Goal: Navigation & Orientation: Understand site structure

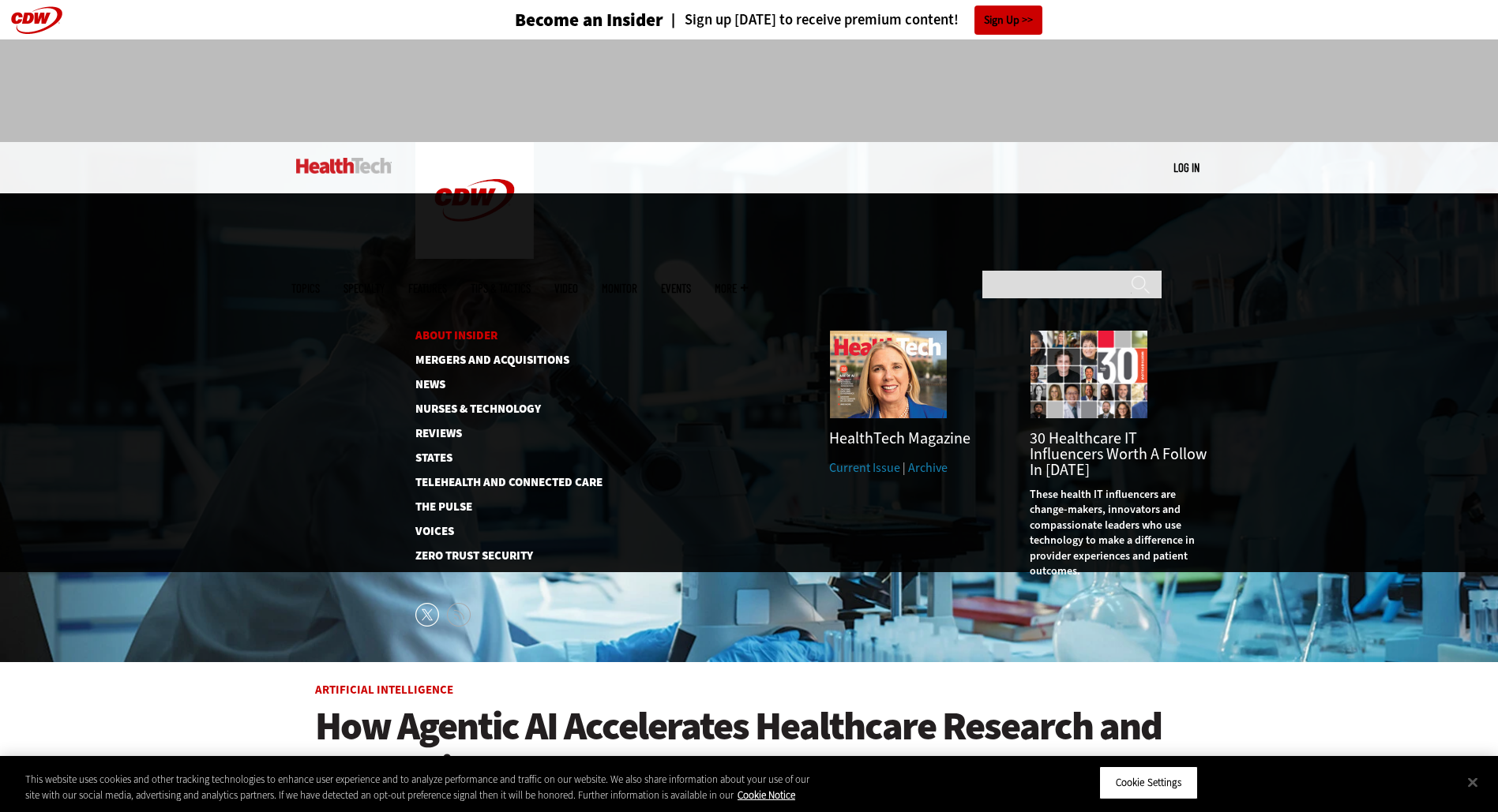
click at [449, 330] on link "About Insider" at bounding box center [496, 336] width 162 height 12
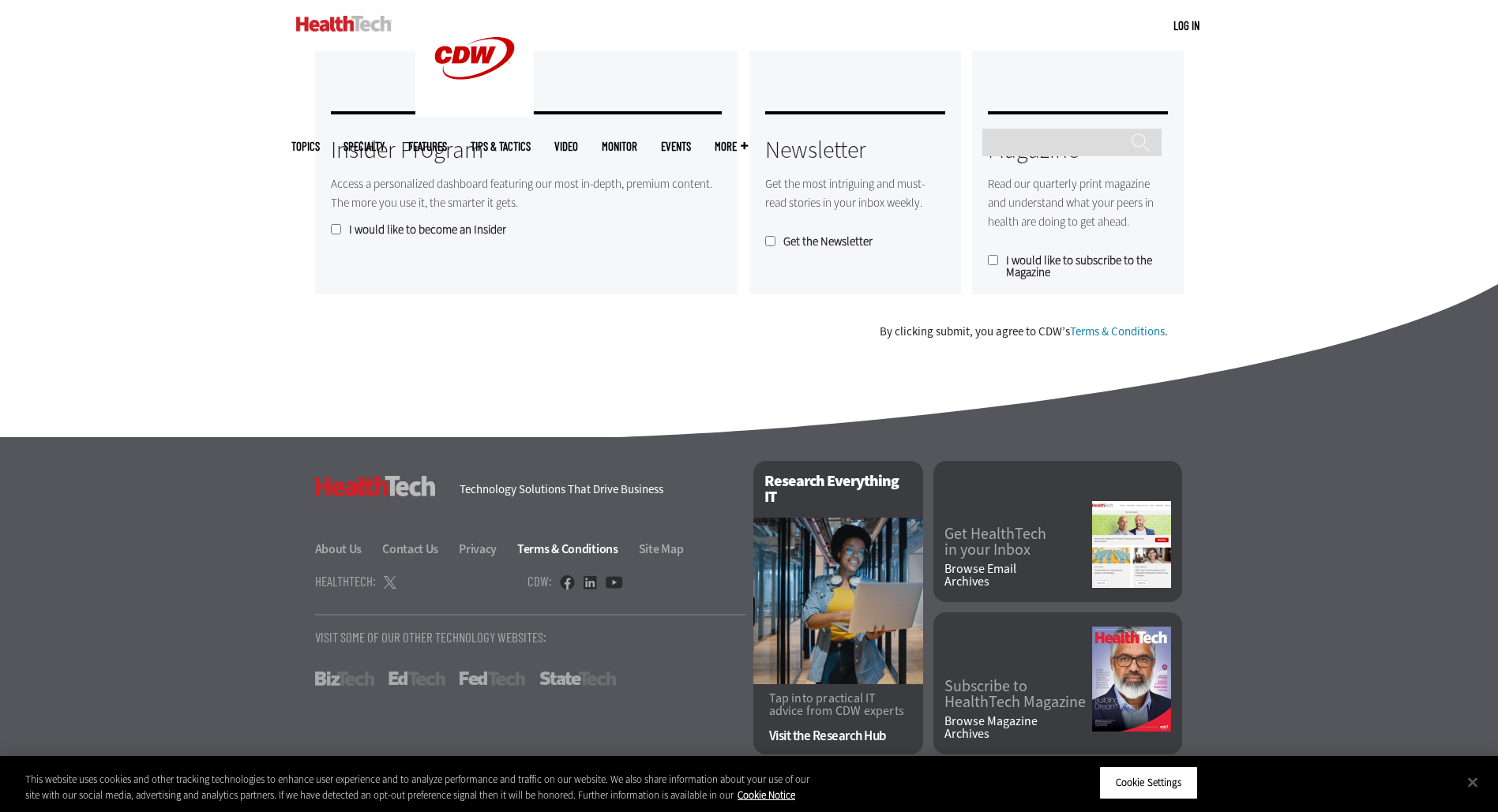
scroll to position [1268, 0]
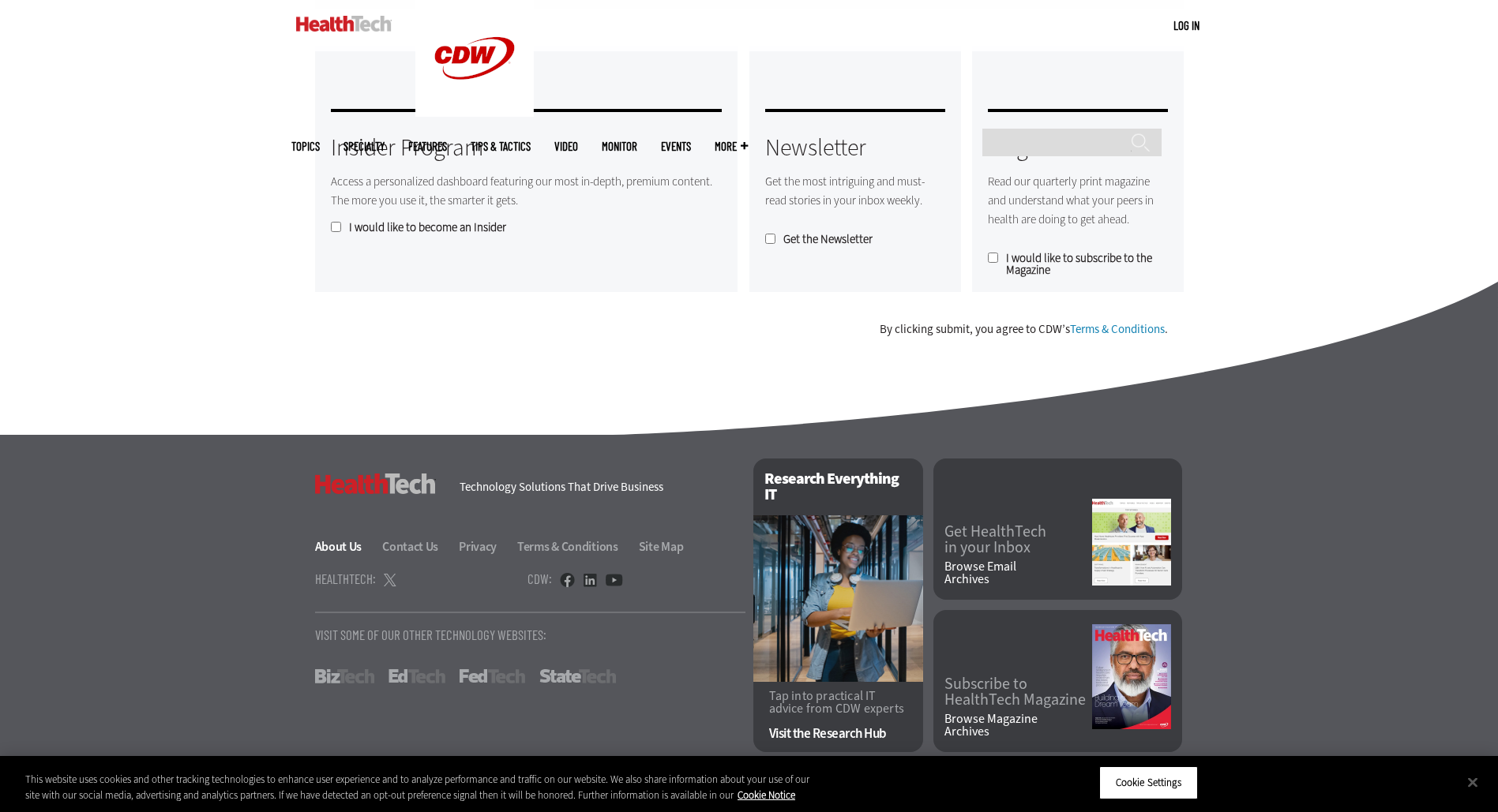
click at [326, 547] on link "About Us" at bounding box center [348, 546] width 65 height 17
